Goal: Find specific page/section: Find specific page/section

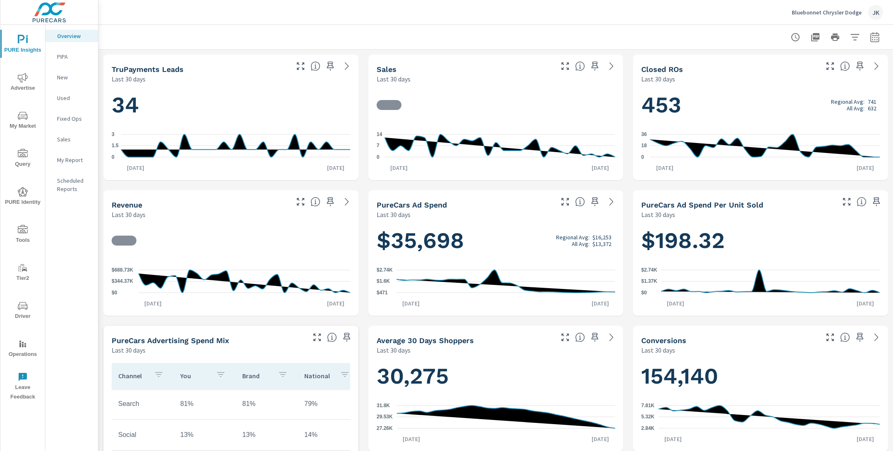
scroll to position [0, 0]
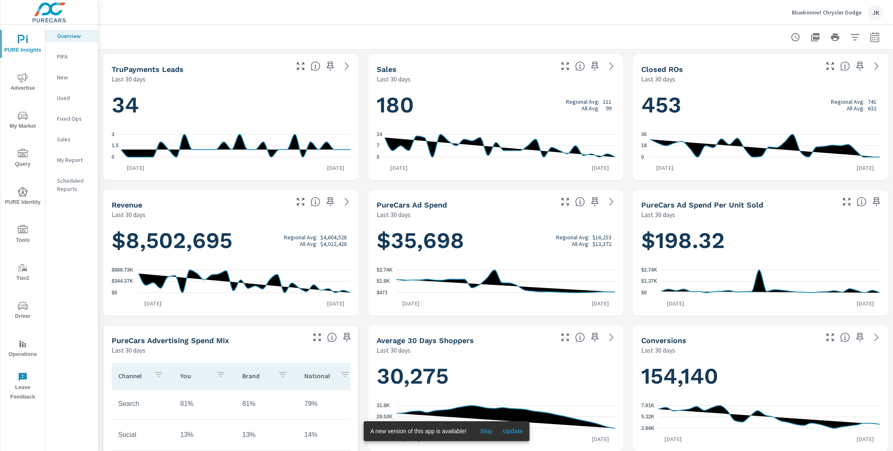
click at [65, 57] on p "PIPA" at bounding box center [74, 56] width 34 height 8
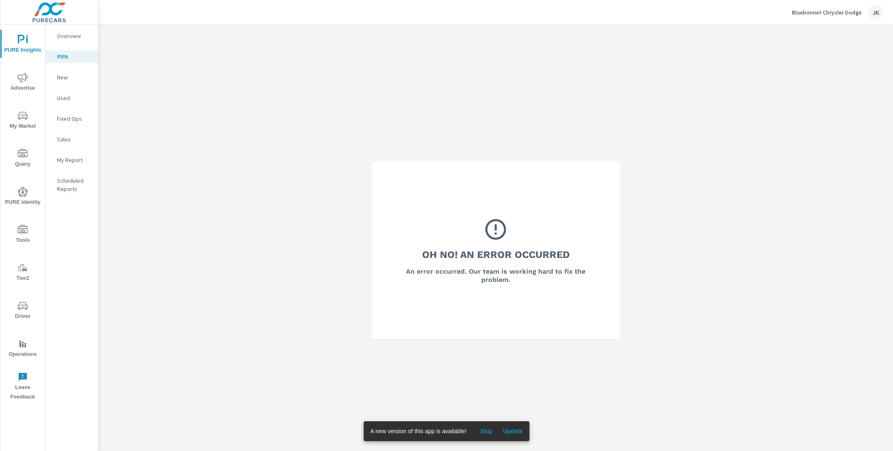
click at [846, 14] on p "Bluebonnet Chrysler Dodge" at bounding box center [827, 12] width 70 height 7
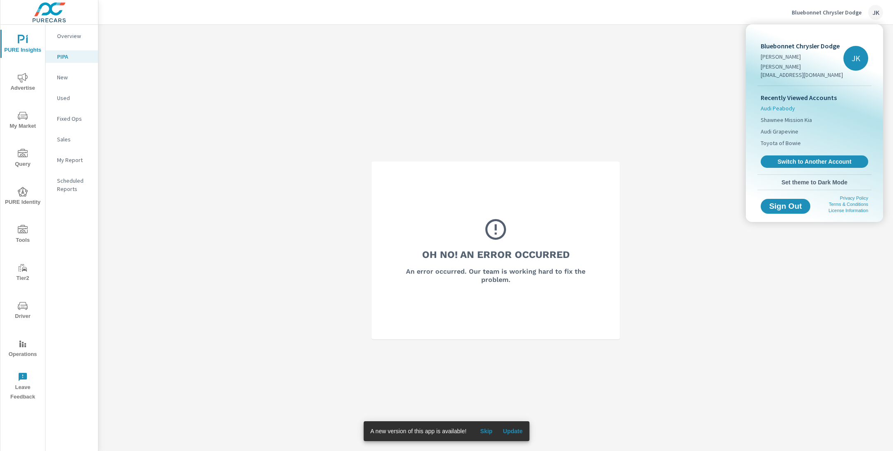
click at [792, 104] on li "Audi Peabody" at bounding box center [814, 109] width 107 height 12
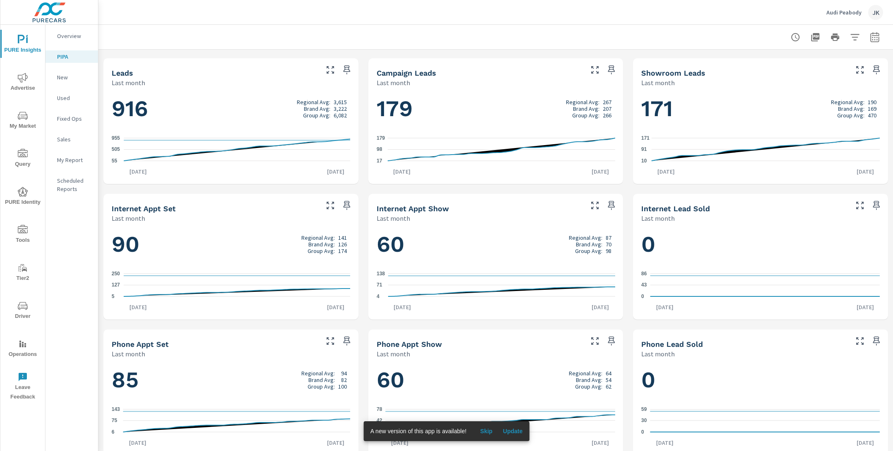
scroll to position [412, 0]
